Goal: Communication & Community: Answer question/provide support

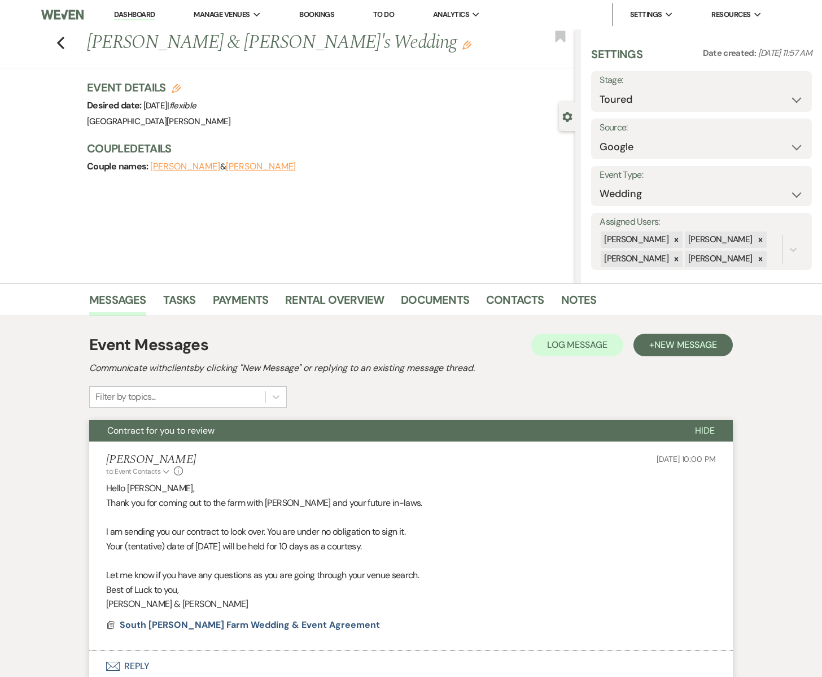
select select "5"
select select "6"
click at [60, 42] on icon "Previous" at bounding box center [60, 43] width 8 height 14
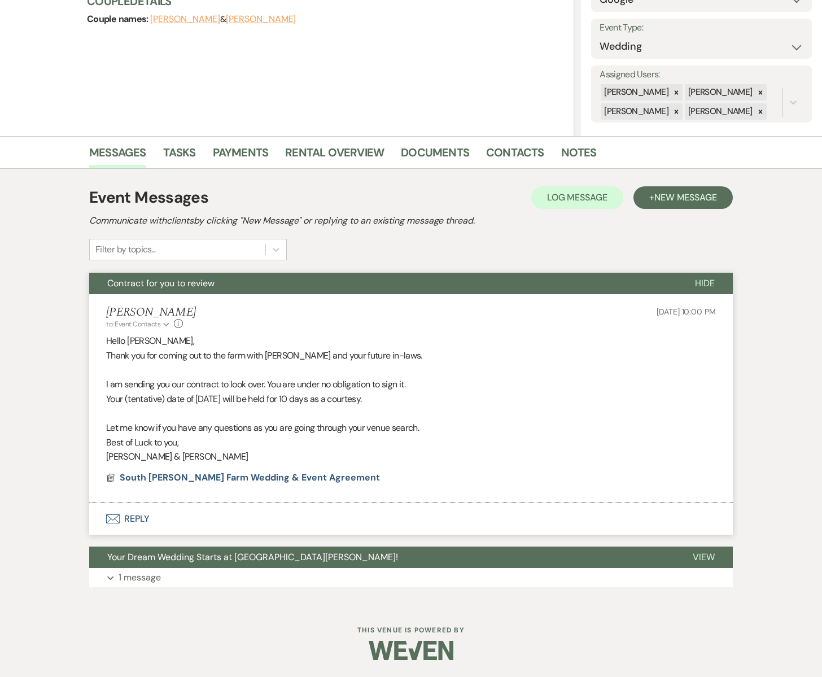
select select "5"
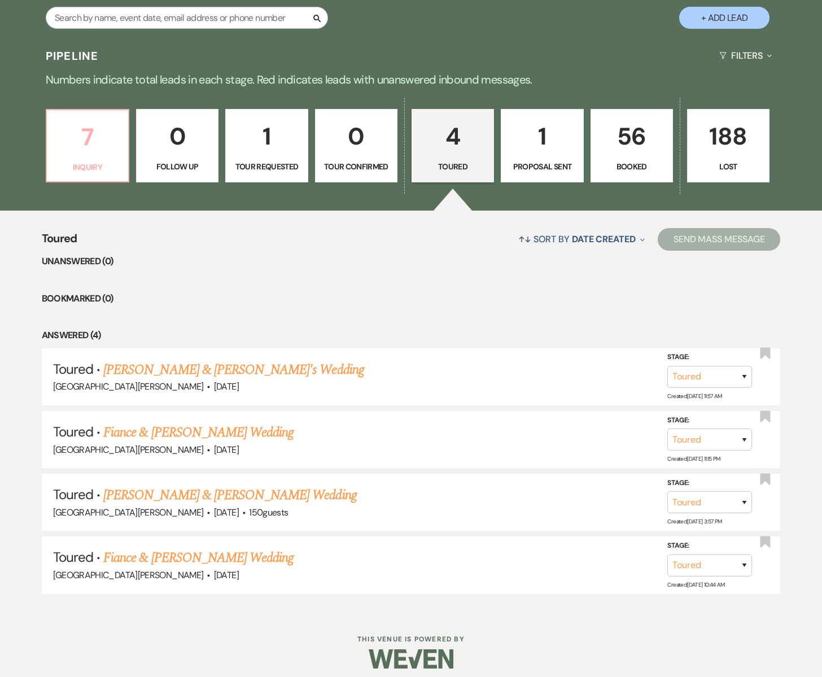
scroll to position [230, 0]
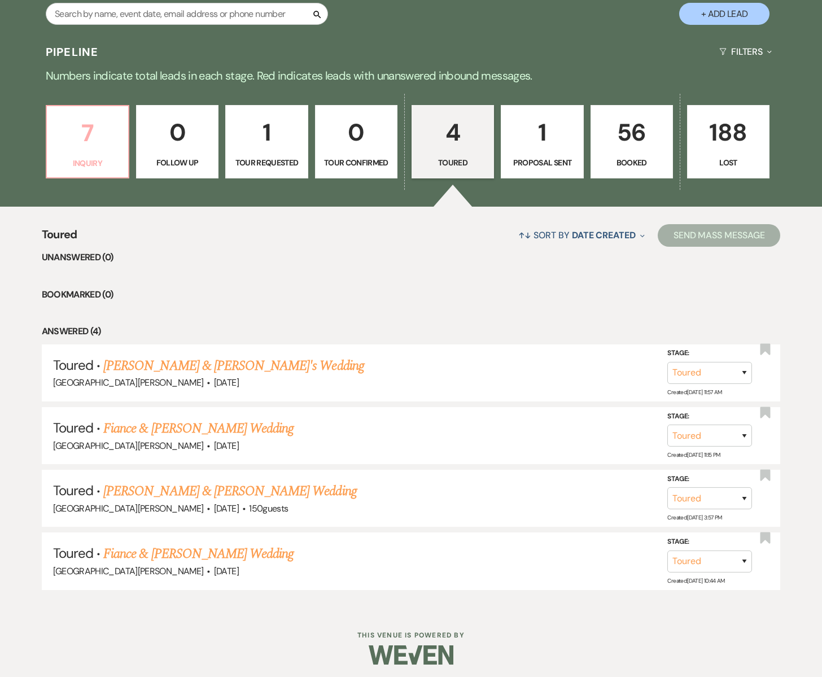
click at [94, 153] on link "7 Inquiry" at bounding box center [88, 141] width 84 height 73
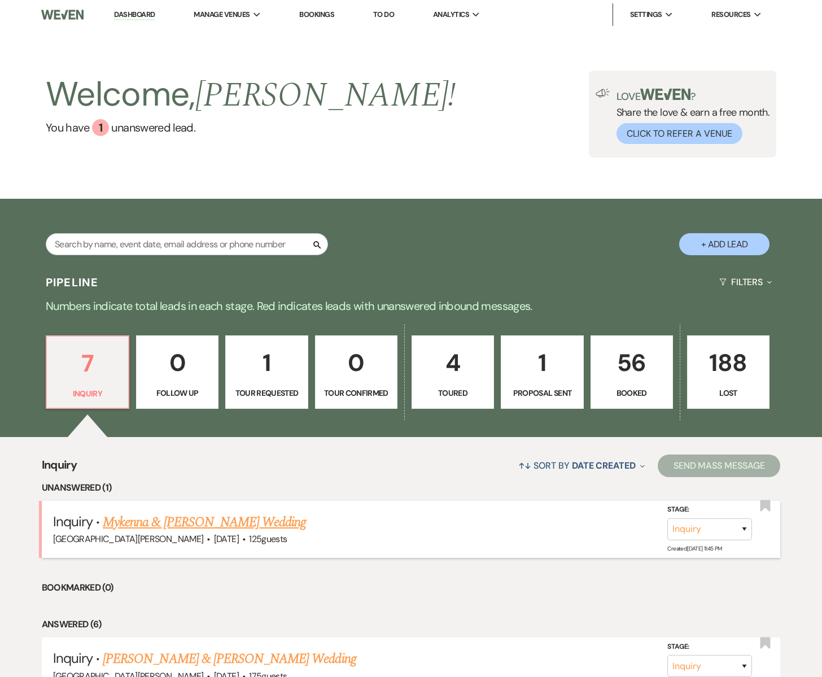
click at [142, 522] on link "Mykenna & [PERSON_NAME] Wedding" at bounding box center [204, 522] width 203 height 20
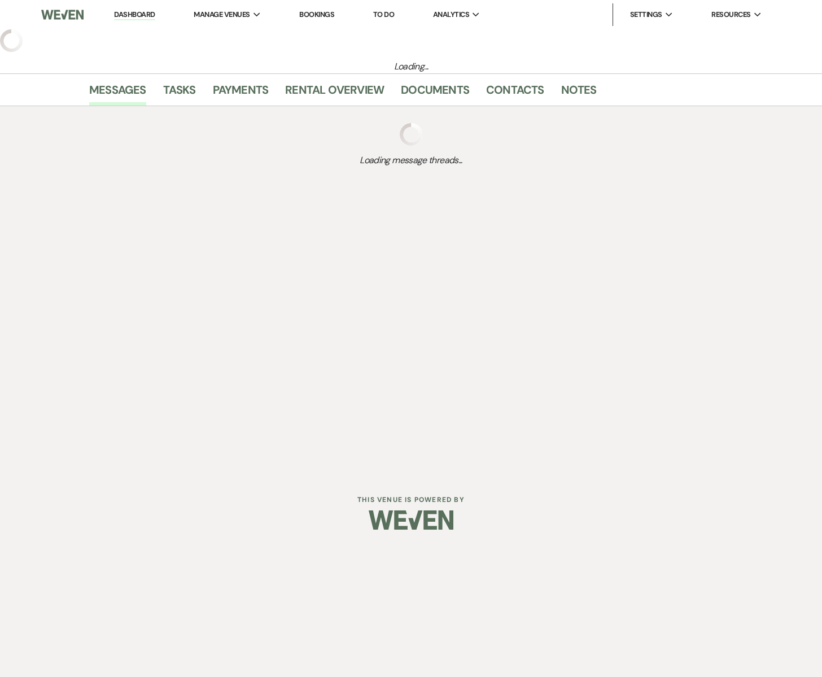
select select "5"
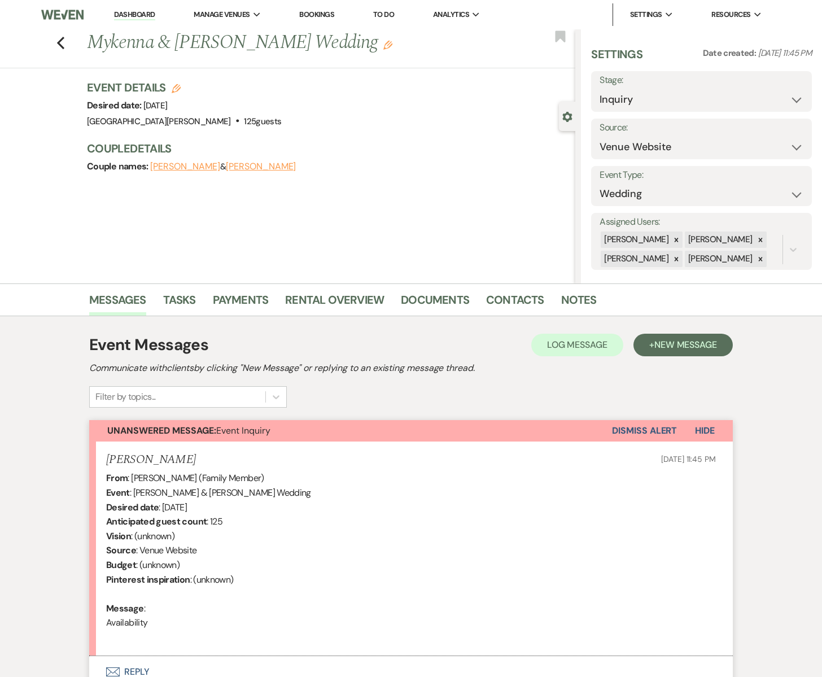
scroll to position [101, 0]
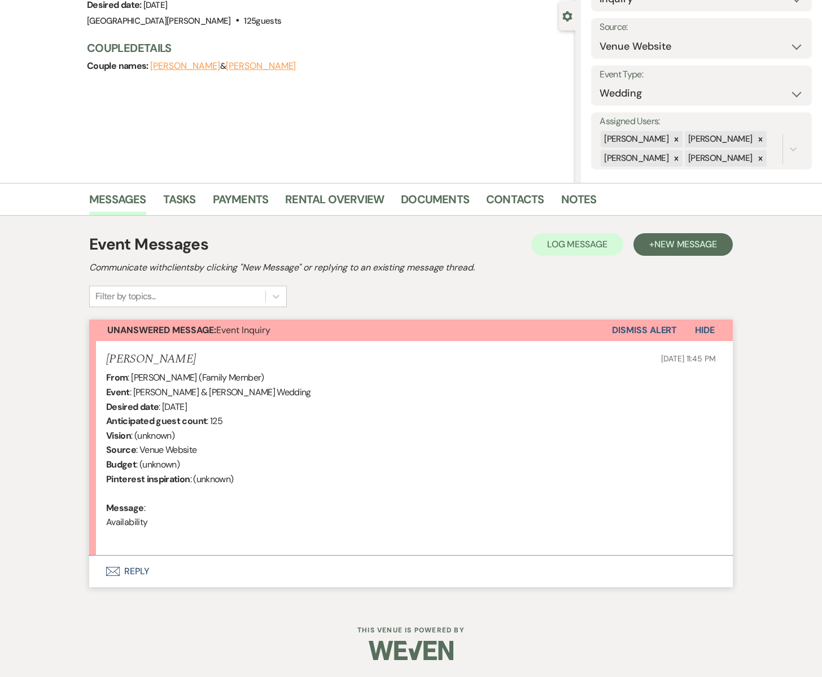
click at [113, 570] on icon "Envelope" at bounding box center [113, 571] width 14 height 9
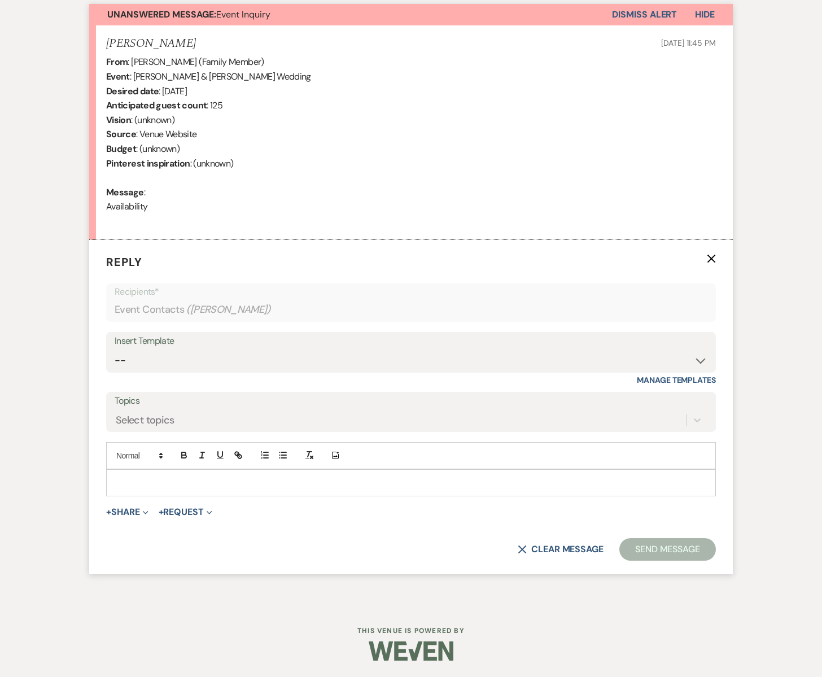
scroll to position [416, 0]
click at [135, 354] on select "-- Subject: So Great to Meet You at [GEOGRAPHIC_DATA][PERSON_NAME]! Subject: 🎉 …" at bounding box center [411, 361] width 593 height 22
select select "3613"
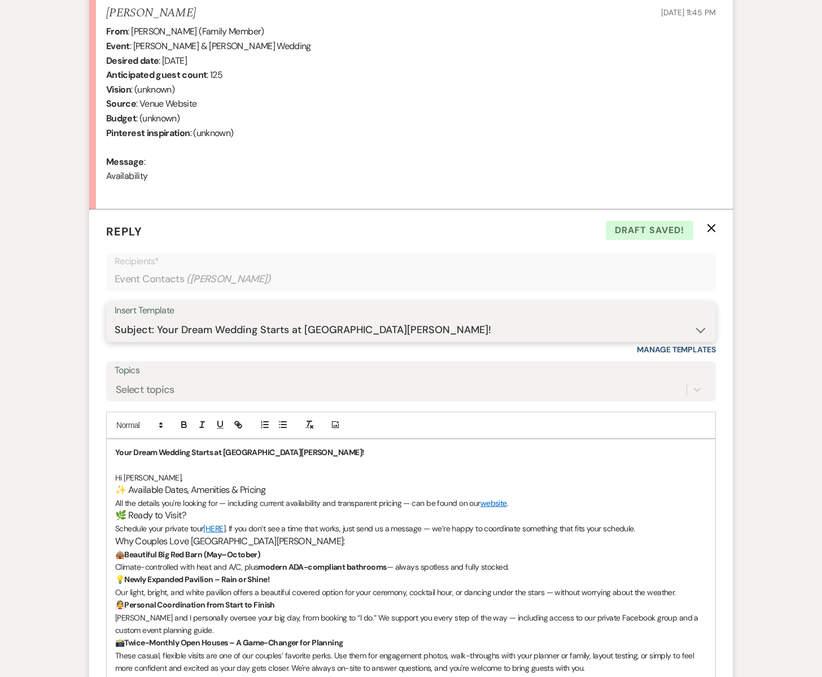
scroll to position [447, 0]
click at [270, 490] on h3 "✨ Available Dates, Amenities & Pricing" at bounding box center [411, 489] width 592 height 13
click at [190, 482] on p "Hi [PERSON_NAME]," at bounding box center [411, 477] width 592 height 12
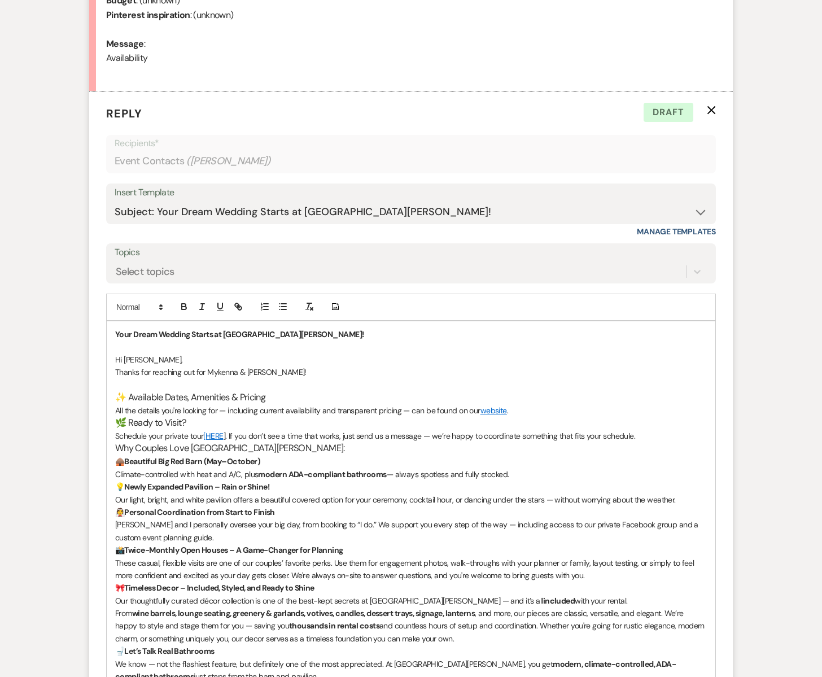
scroll to position [566, 0]
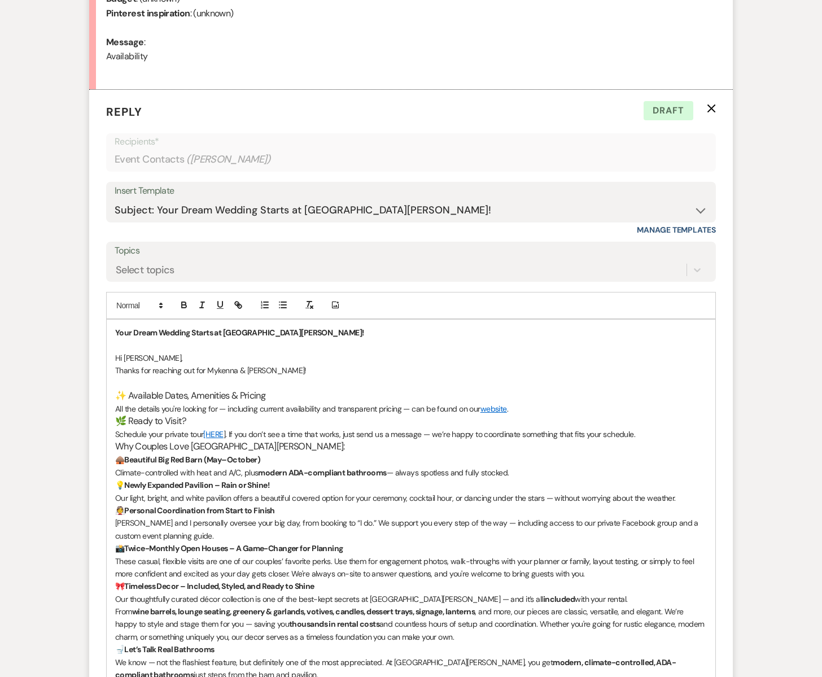
click at [459, 410] on p "All the details you're looking for — including current availability and transpa…" at bounding box center [411, 409] width 592 height 12
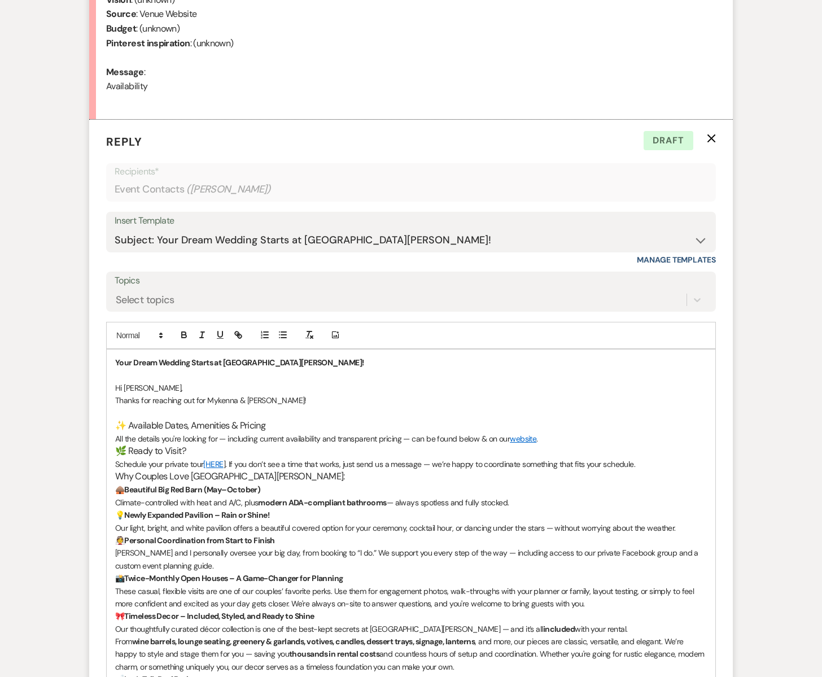
scroll to position [540, 0]
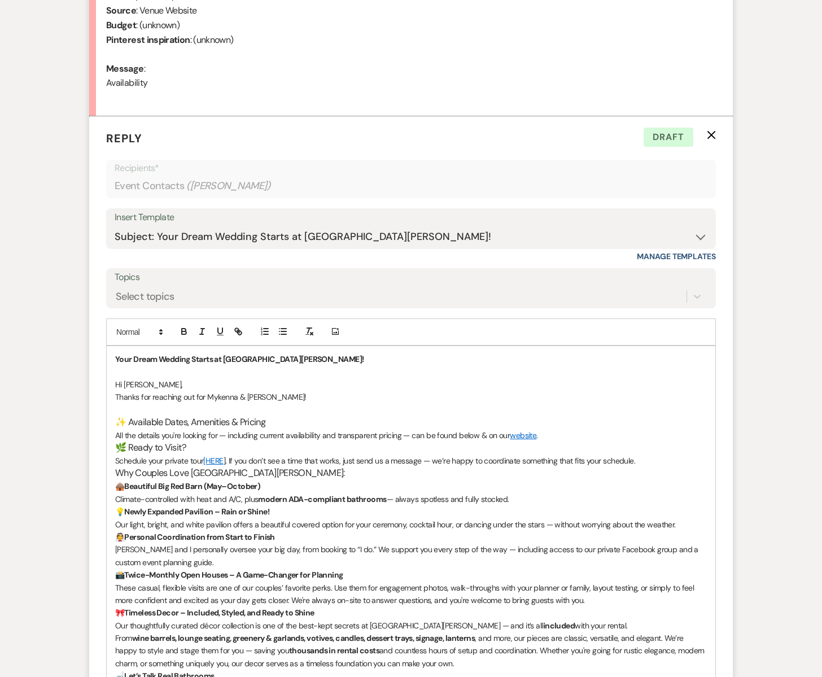
click at [267, 395] on p "Thanks for reaching out for Mykenna & [PERSON_NAME]!" at bounding box center [411, 397] width 592 height 12
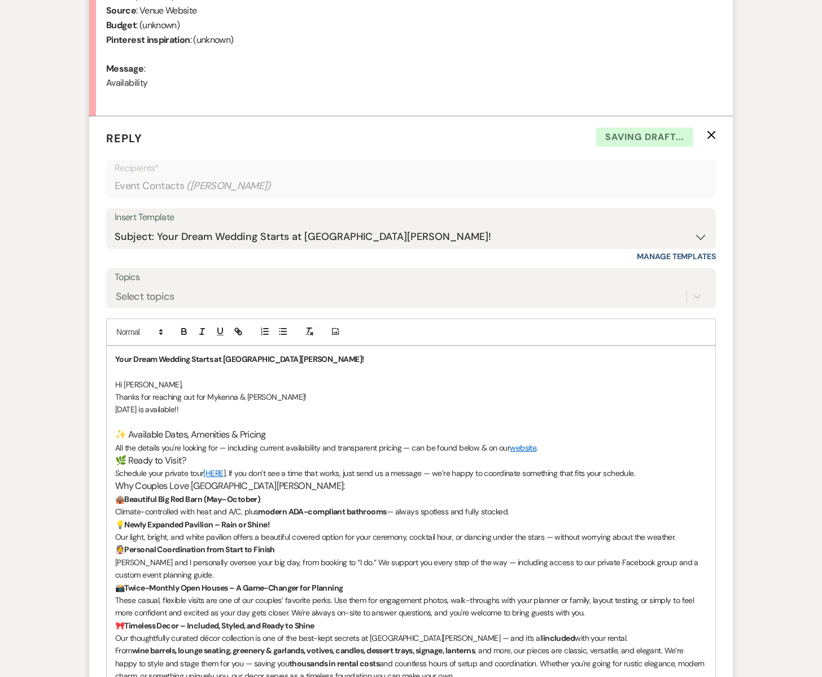
click at [277, 396] on p "Thanks for reaching out for Mykenna & [PERSON_NAME]!" at bounding box center [411, 397] width 592 height 12
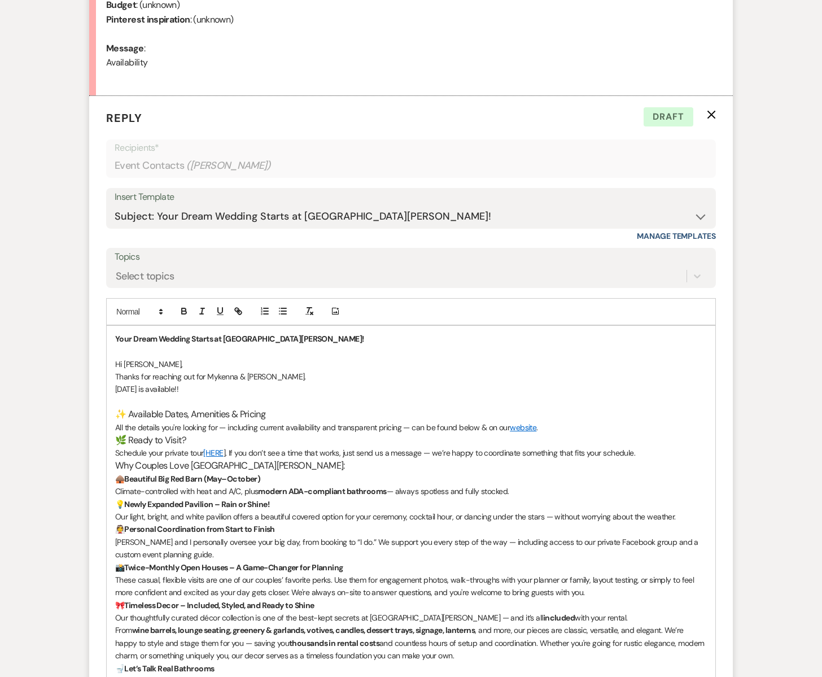
scroll to position [562, 0]
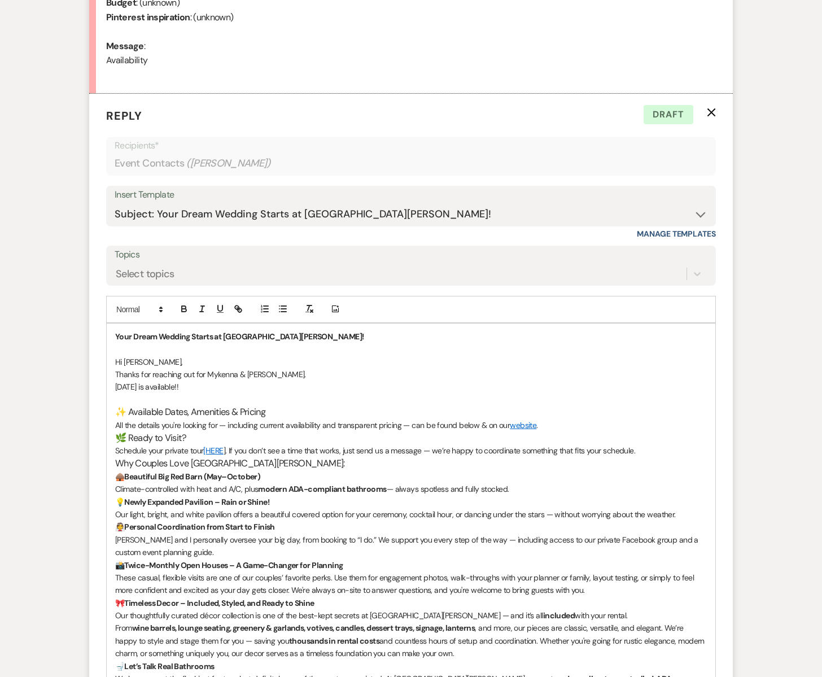
click at [241, 387] on p "[DATE] is available!!" at bounding box center [411, 387] width 592 height 12
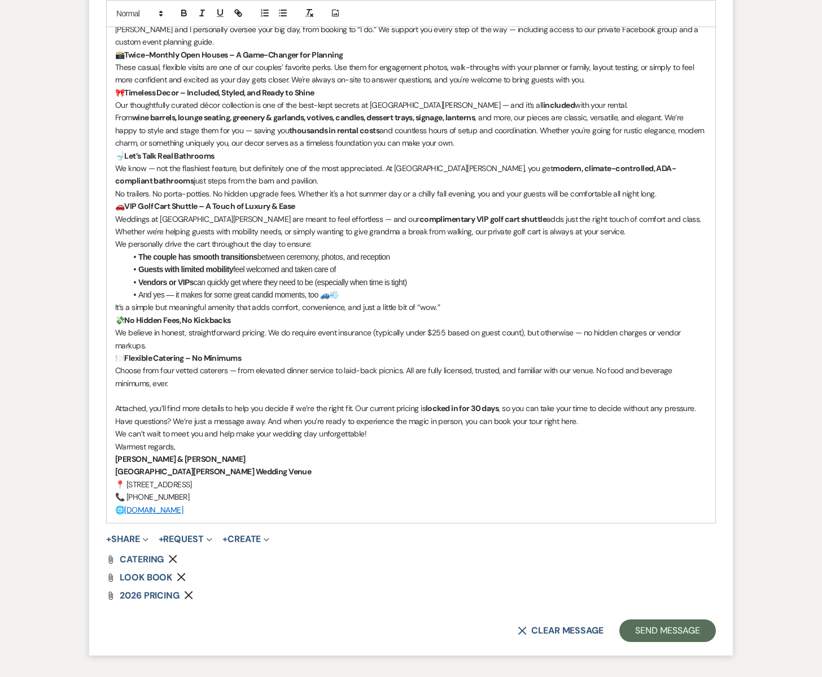
scroll to position [1155, 0]
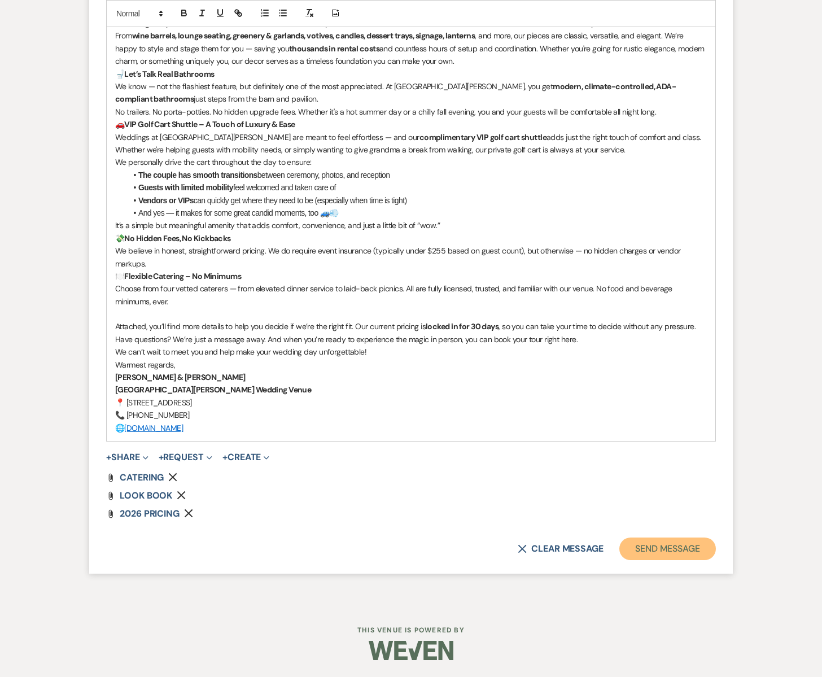
click at [672, 550] on button "Send Message" at bounding box center [667, 549] width 97 height 23
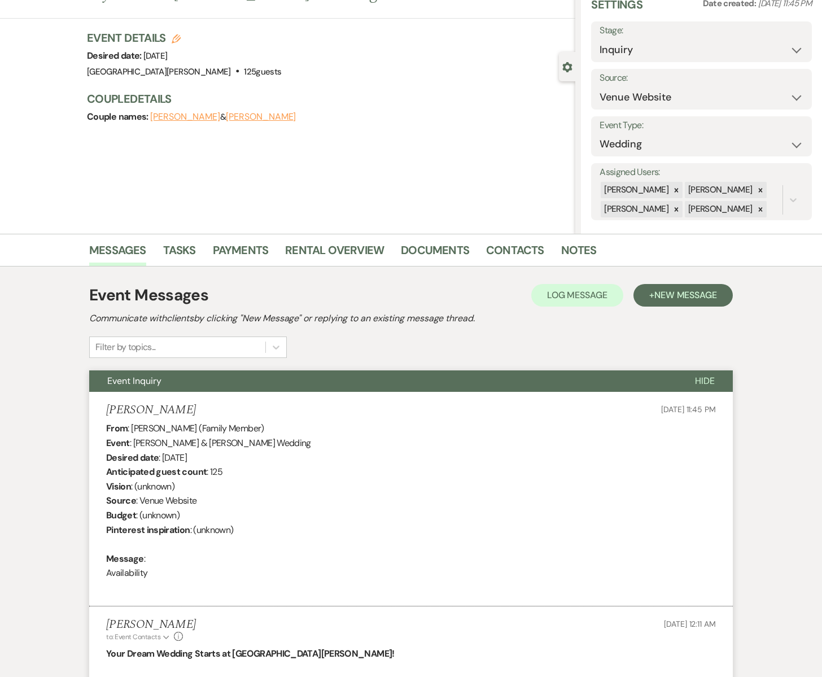
scroll to position [0, 0]
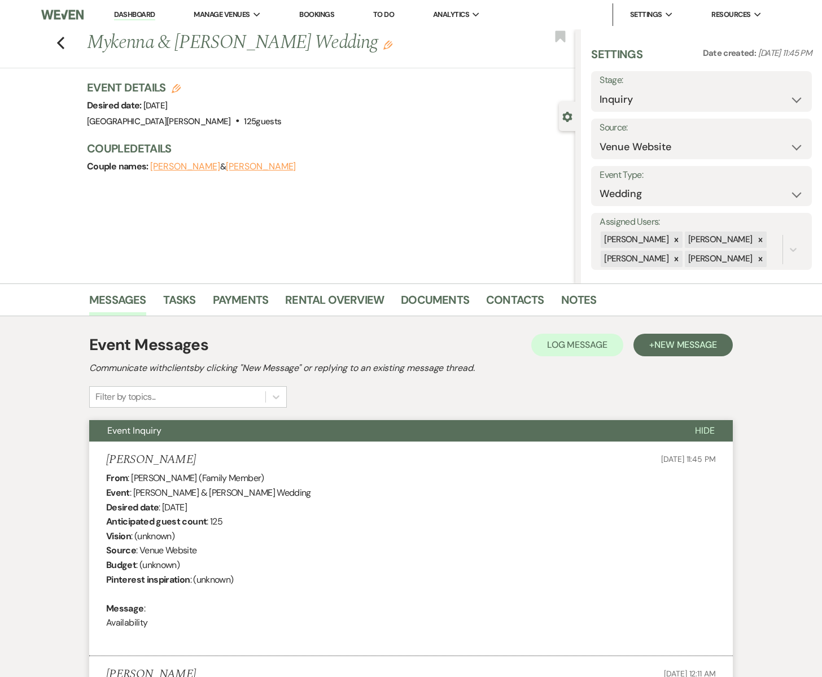
click at [172, 169] on button "[PERSON_NAME]" at bounding box center [185, 166] width 70 height 9
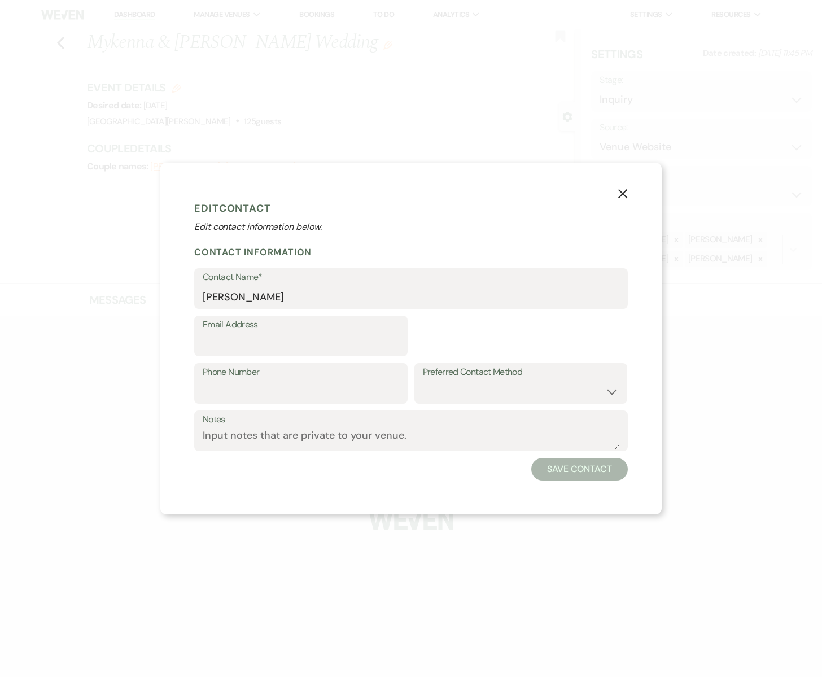
select select "1"
click at [172, 169] on div "X Edit Contact Edit contact information below. Contact Information Contact Name…" at bounding box center [410, 338] width 501 height 351
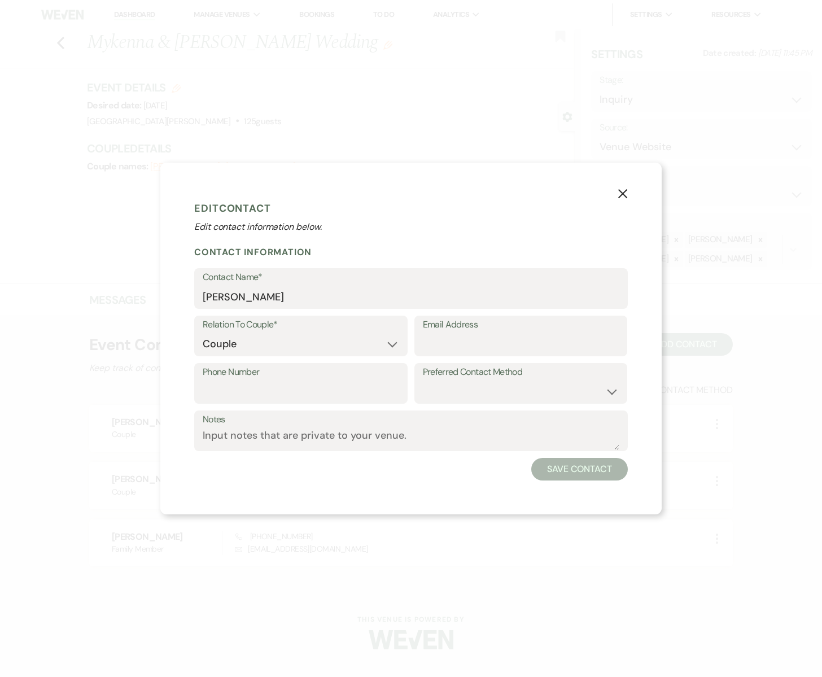
drag, startPoint x: 178, startPoint y: 138, endPoint x: 183, endPoint y: 130, distance: 8.9
click at [180, 135] on div "X Edit Contact Edit contact information below. Contact Information Contact Name…" at bounding box center [411, 338] width 822 height 677
click at [163, 82] on div "X Edit Contact Edit contact information below. Contact Information Contact Name…" at bounding box center [411, 338] width 822 height 677
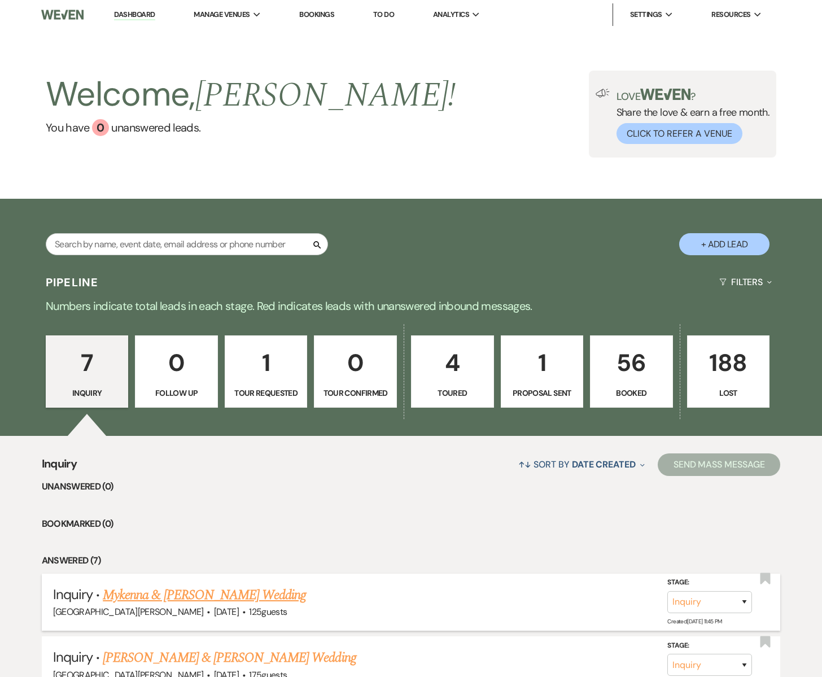
click at [169, 596] on link "Mykenna & [PERSON_NAME] Wedding" at bounding box center [204, 595] width 203 height 20
select select "5"
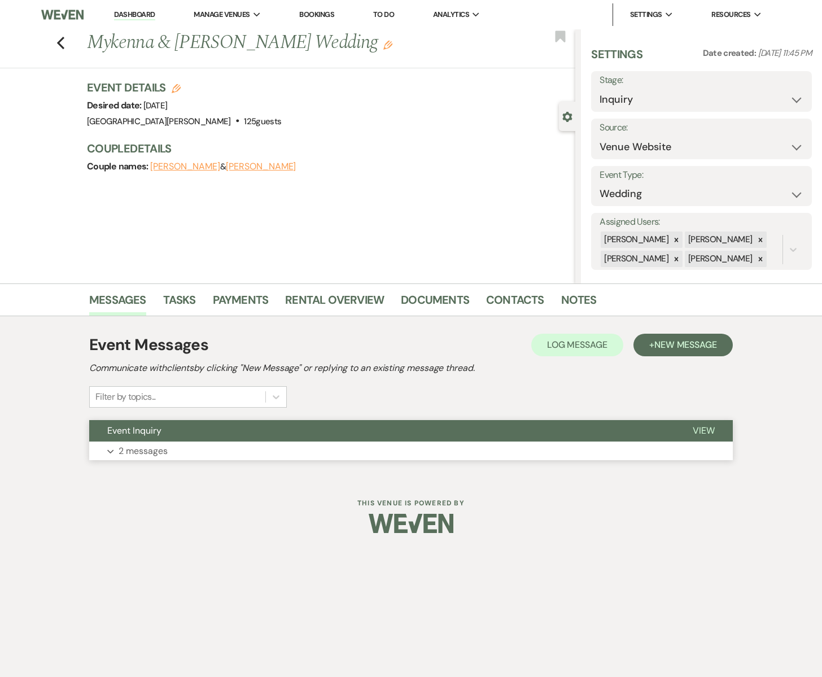
click at [162, 450] on p "2 messages" at bounding box center [143, 451] width 49 height 15
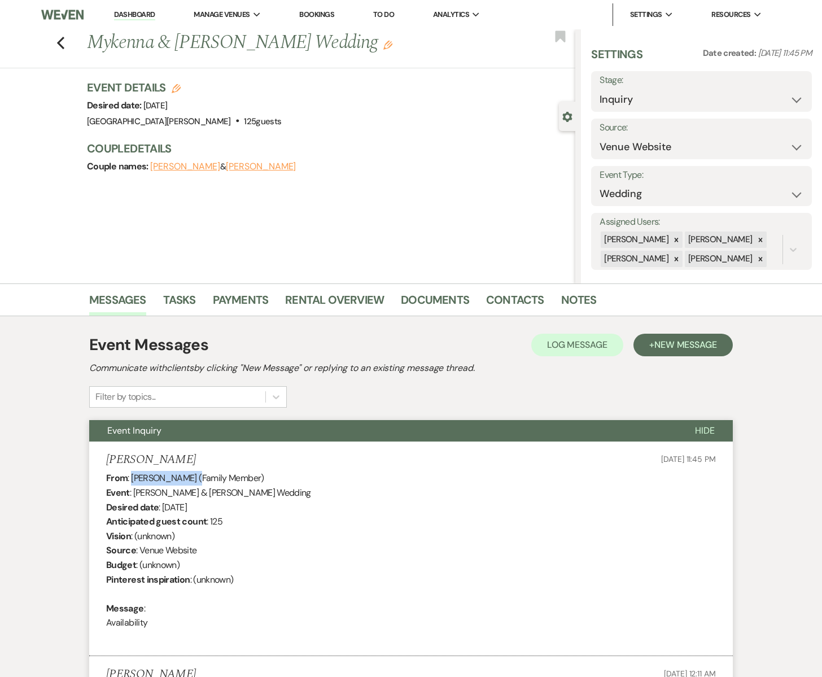
drag, startPoint x: 194, startPoint y: 479, endPoint x: 132, endPoint y: 478, distance: 62.7
click at [132, 478] on div "From : [PERSON_NAME] (Family Member) Event : [PERSON_NAME] & [PERSON_NAME] Wedd…" at bounding box center [411, 557] width 610 height 173
copy div "[PERSON_NAME]"
